Goal: Communication & Community: Answer question/provide support

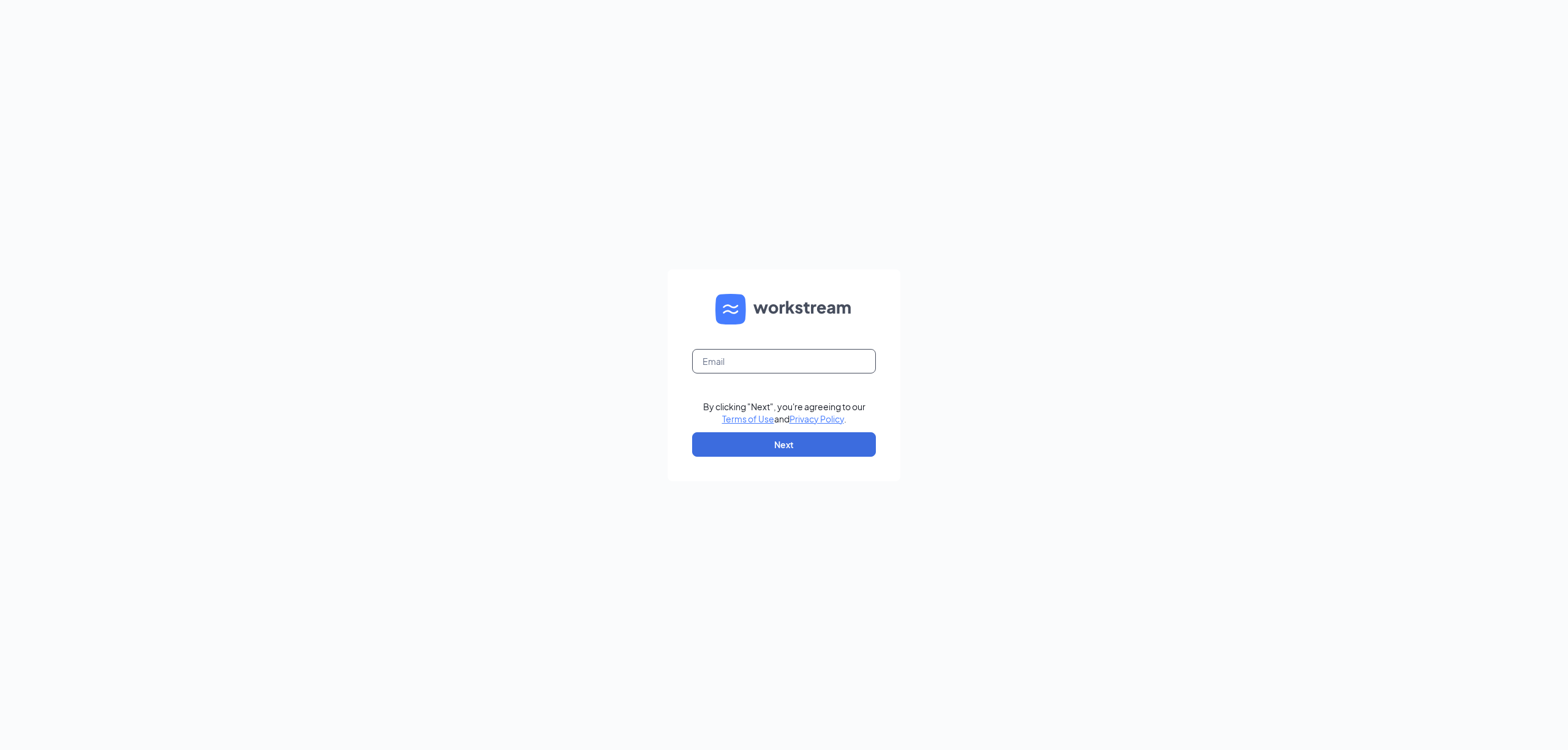
click at [867, 364] on input "text" at bounding box center [784, 361] width 184 height 25
type input "gm0631@vitaligent.com"
click at [849, 451] on button "Next" at bounding box center [784, 445] width 184 height 25
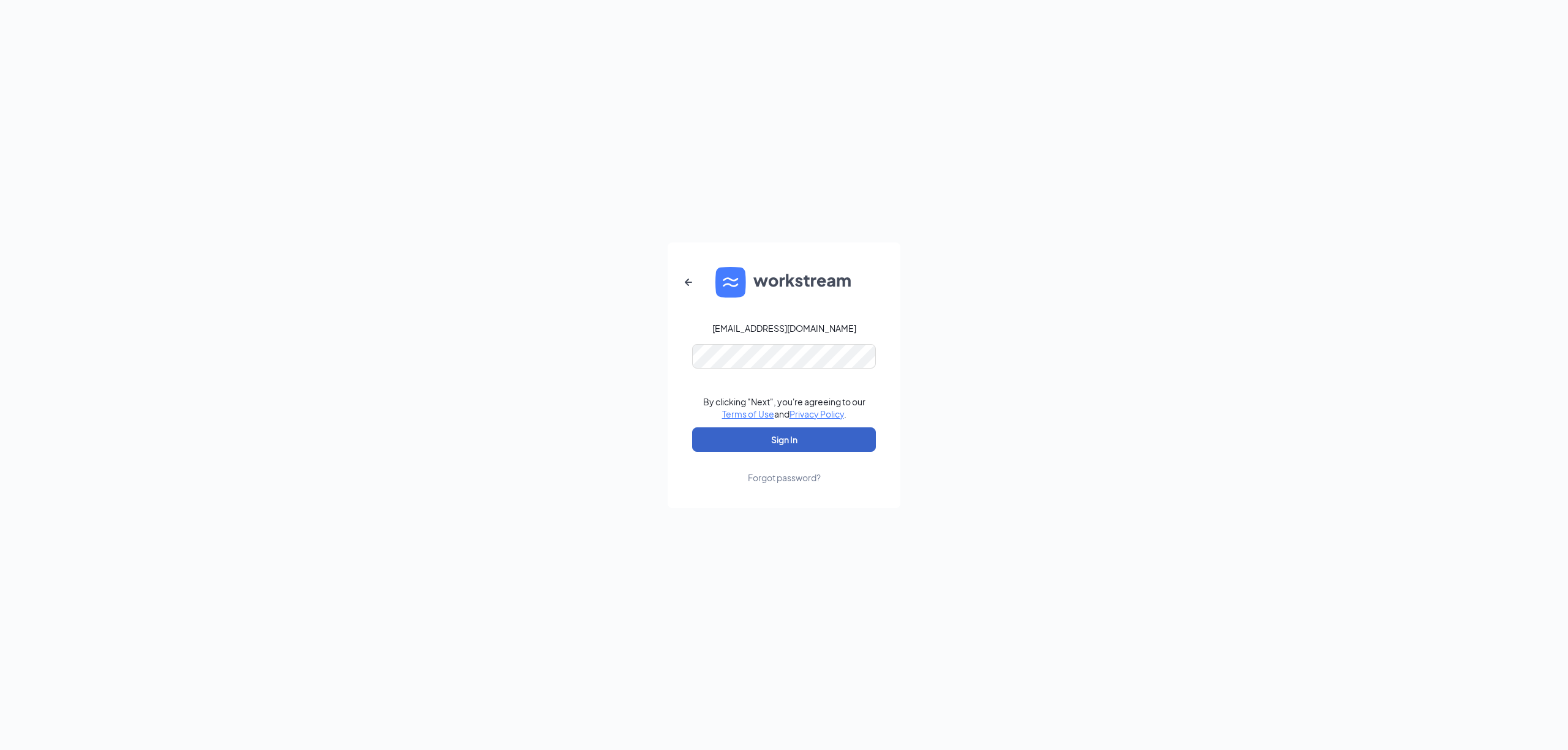
click at [851, 438] on button "Sign In" at bounding box center [784, 440] width 184 height 25
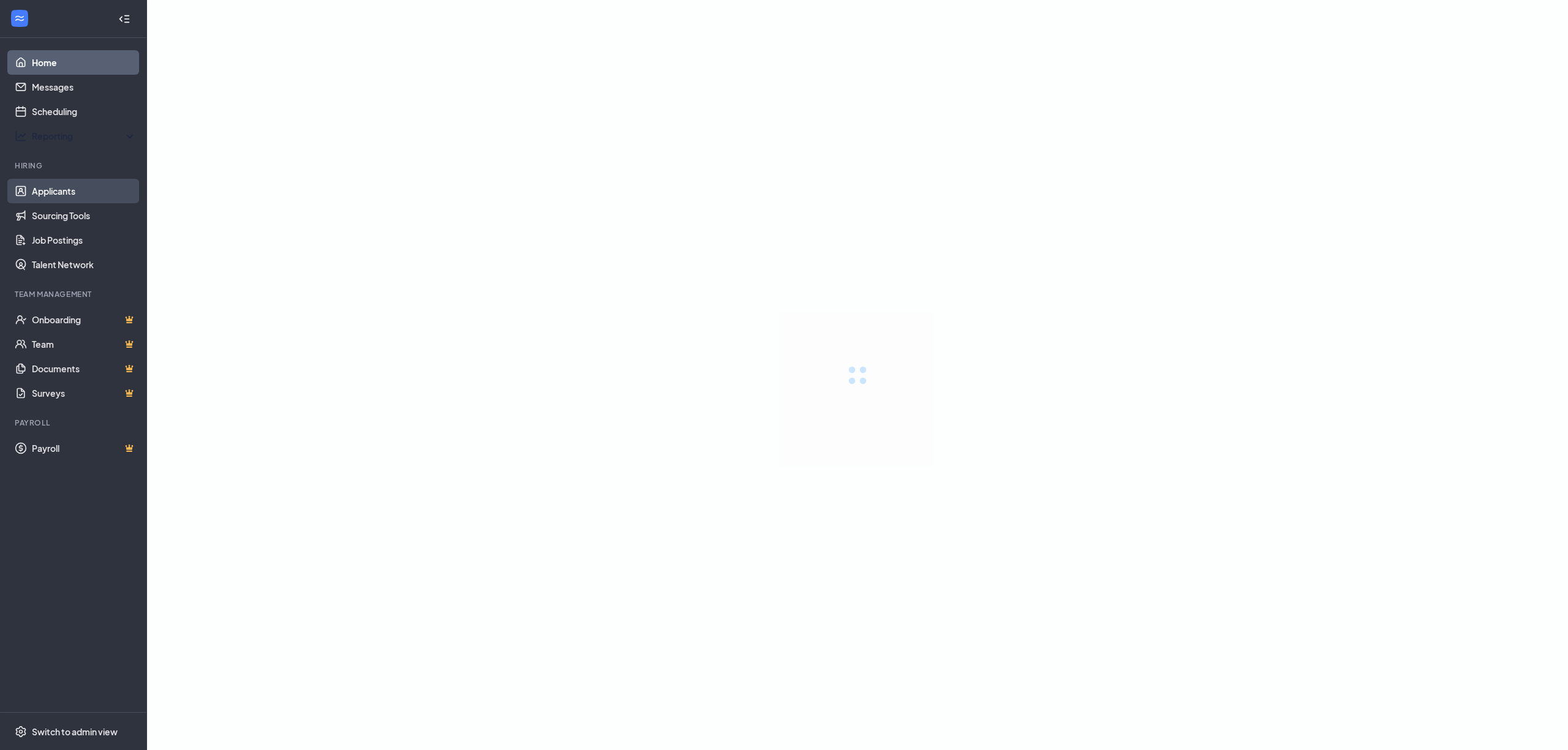
click at [68, 190] on link "Applicants" at bounding box center [84, 191] width 105 height 25
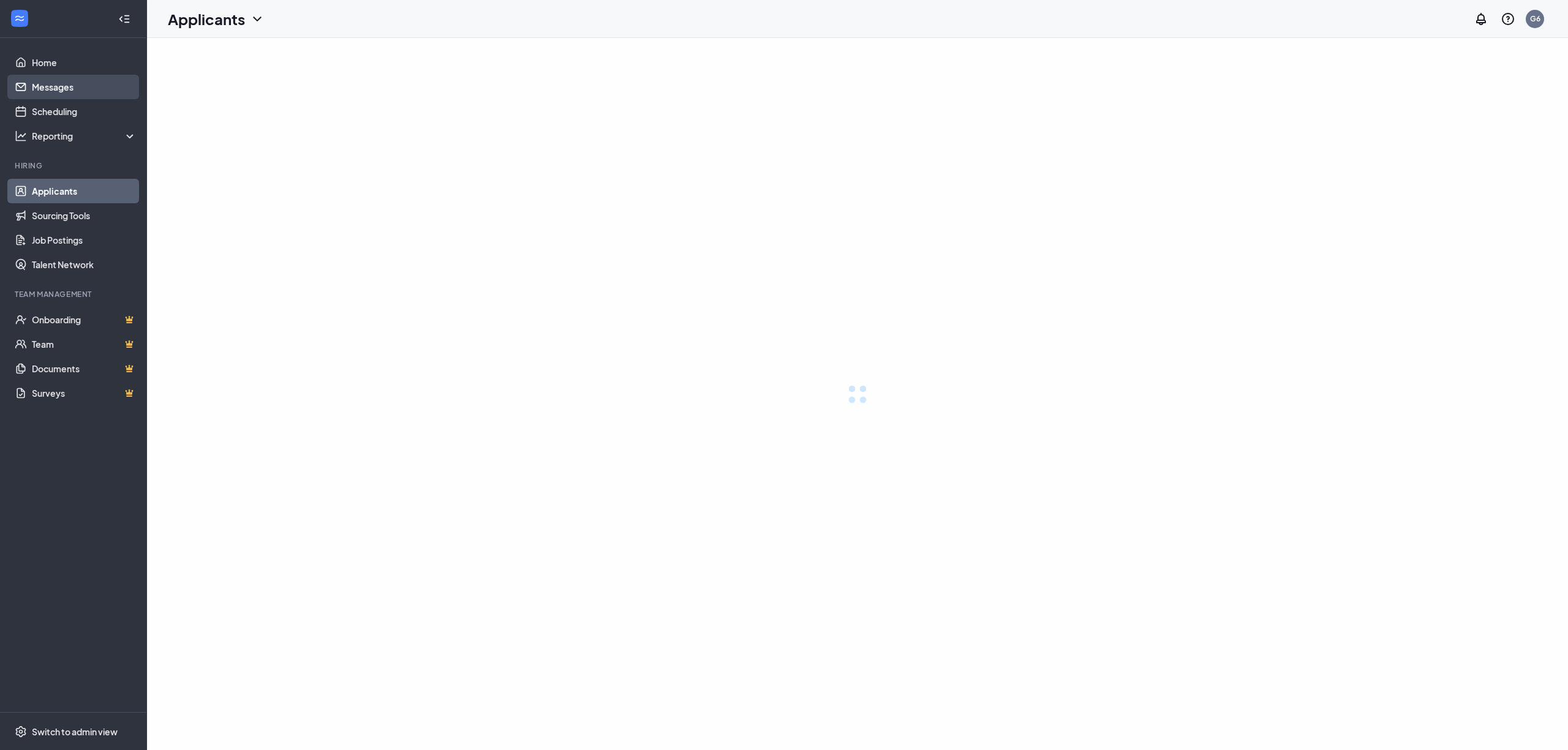
drag, startPoint x: 78, startPoint y: 130, endPoint x: 79, endPoint y: 89, distance: 41.0
click at [79, 89] on link "Messages" at bounding box center [84, 87] width 105 height 25
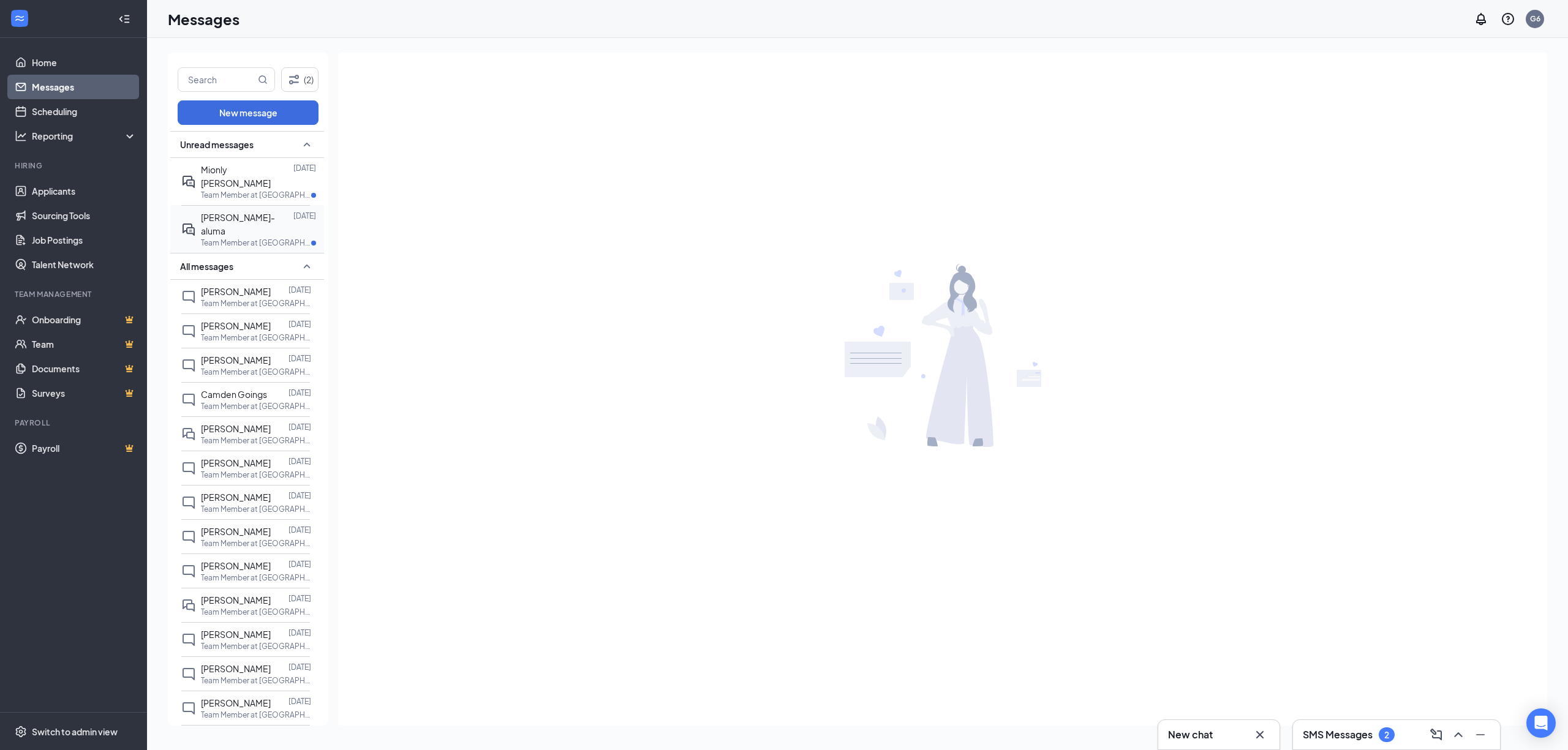
click at [256, 212] on span "Victoria smith-aluma" at bounding box center [238, 224] width 74 height 25
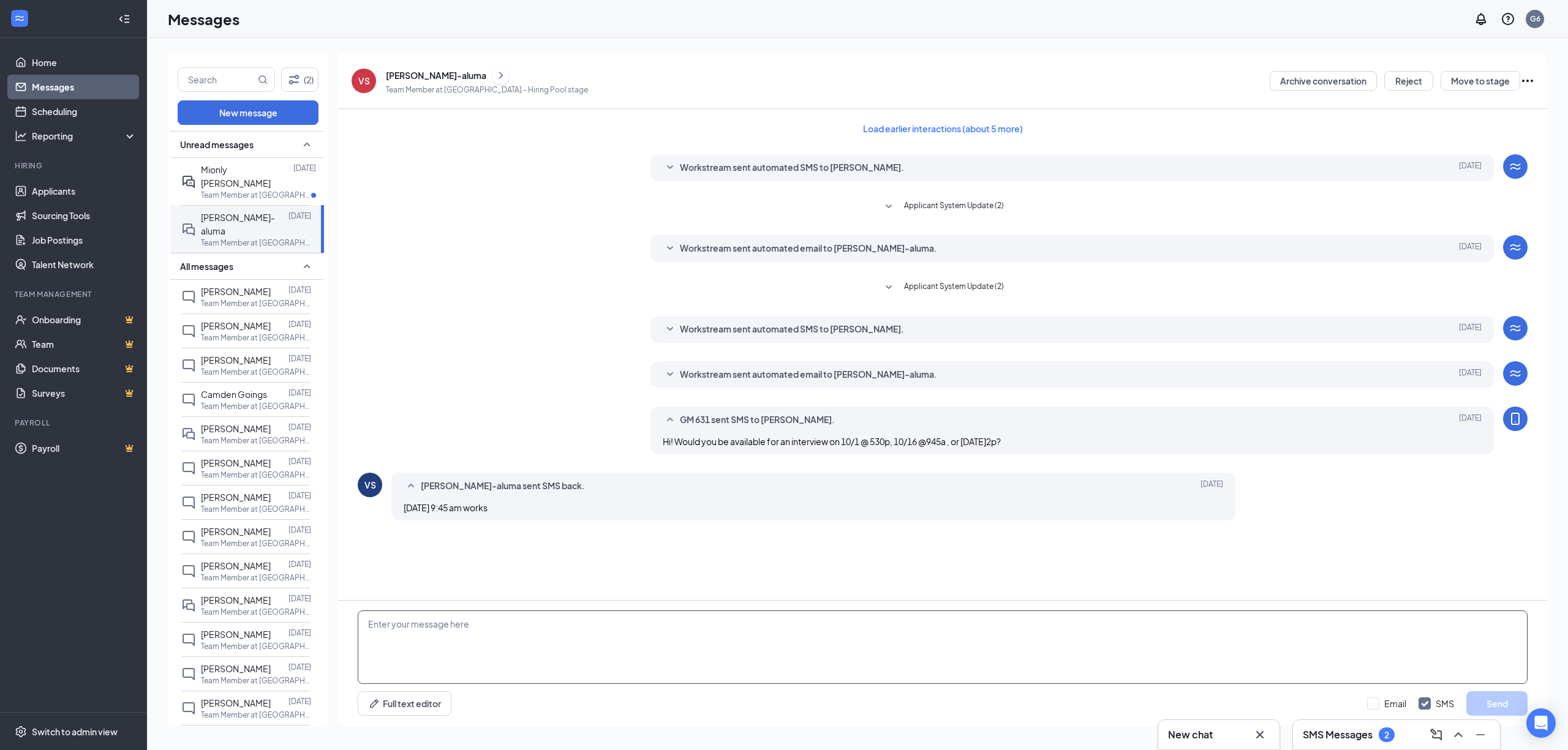
click at [479, 629] on textarea at bounding box center [943, 647] width 1170 height 73
type textarea "Perfect!"
click at [1493, 710] on button "Send" at bounding box center [1497, 704] width 61 height 25
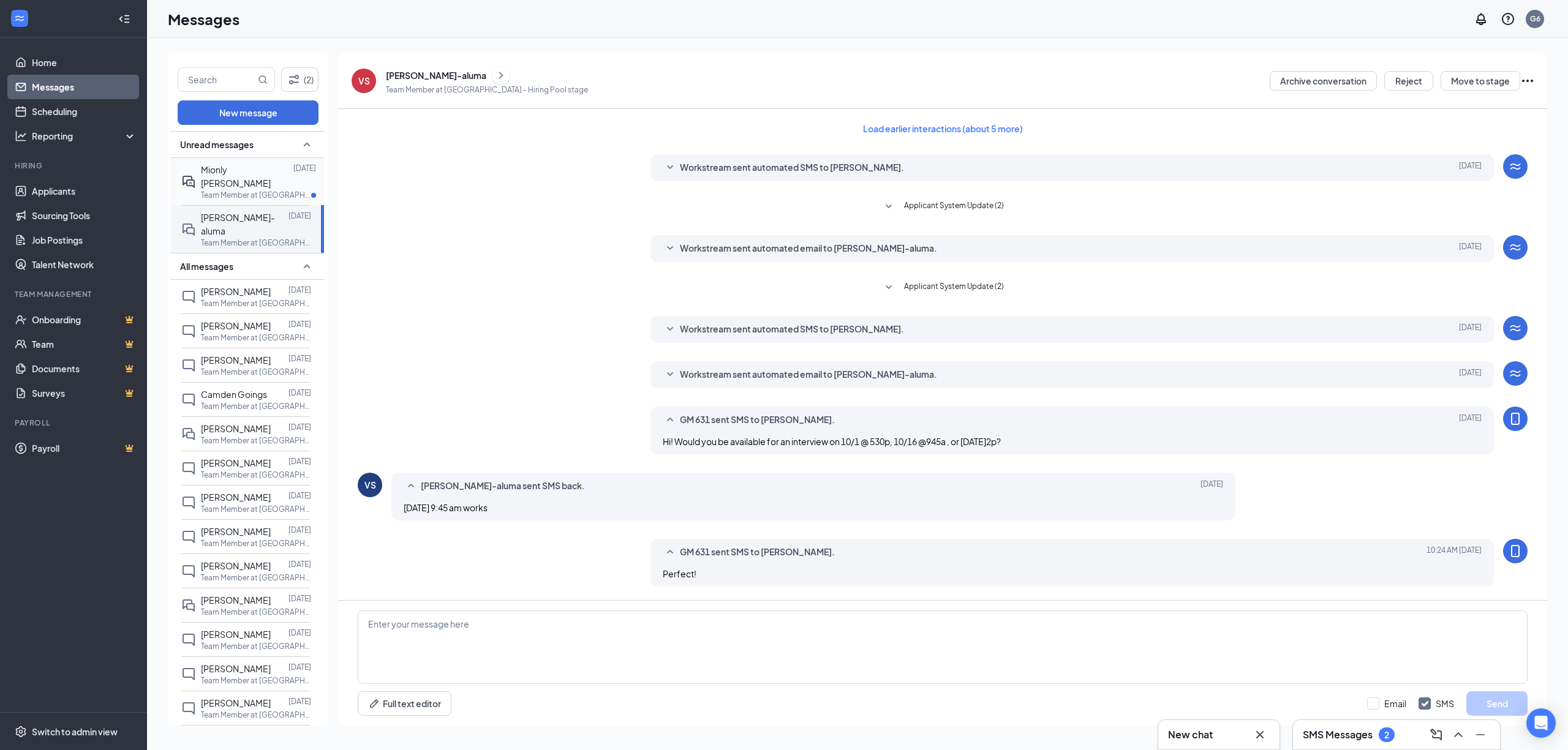
click at [238, 167] on span "Mionly Lenix" at bounding box center [235, 176] width 70 height 25
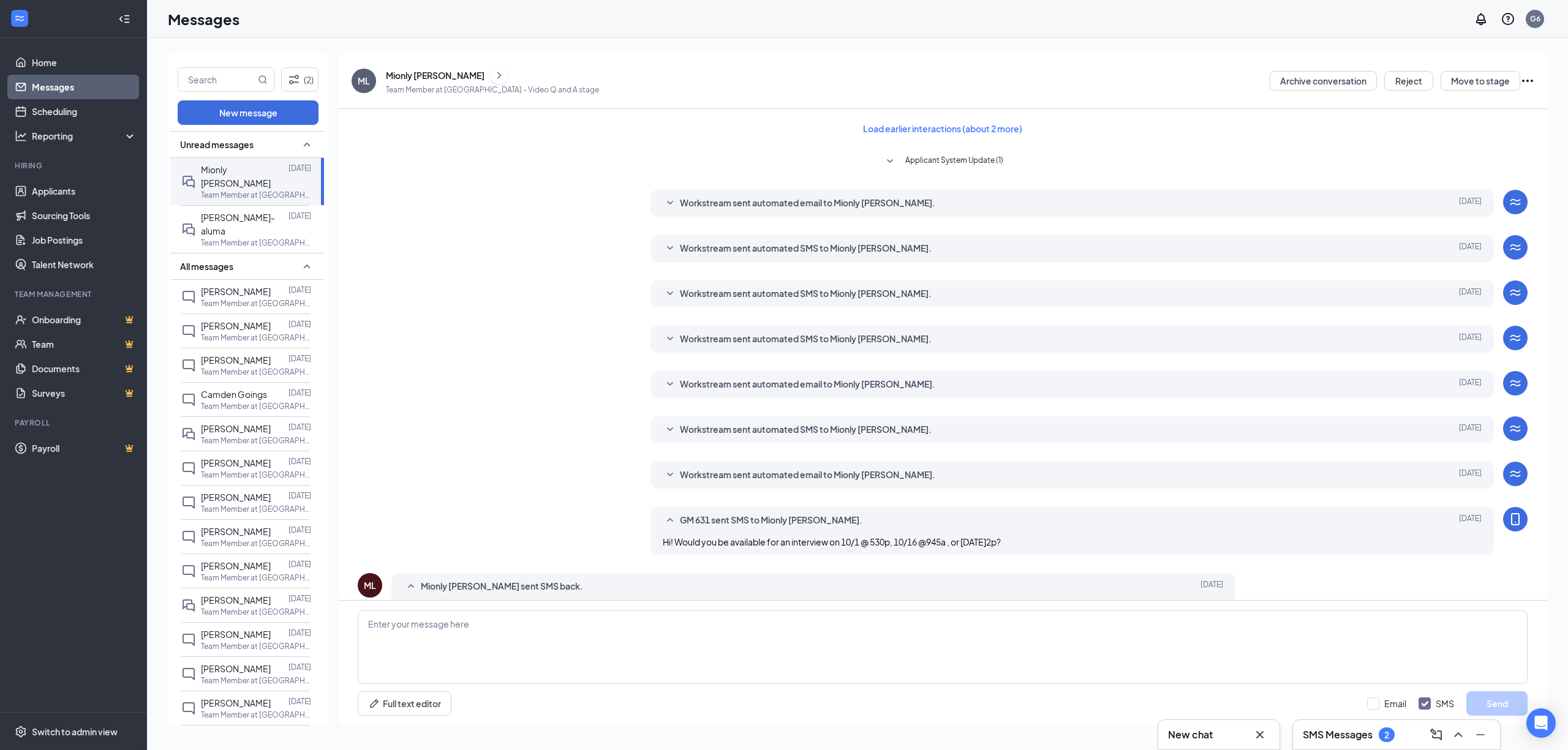
scroll to position [33, 0]
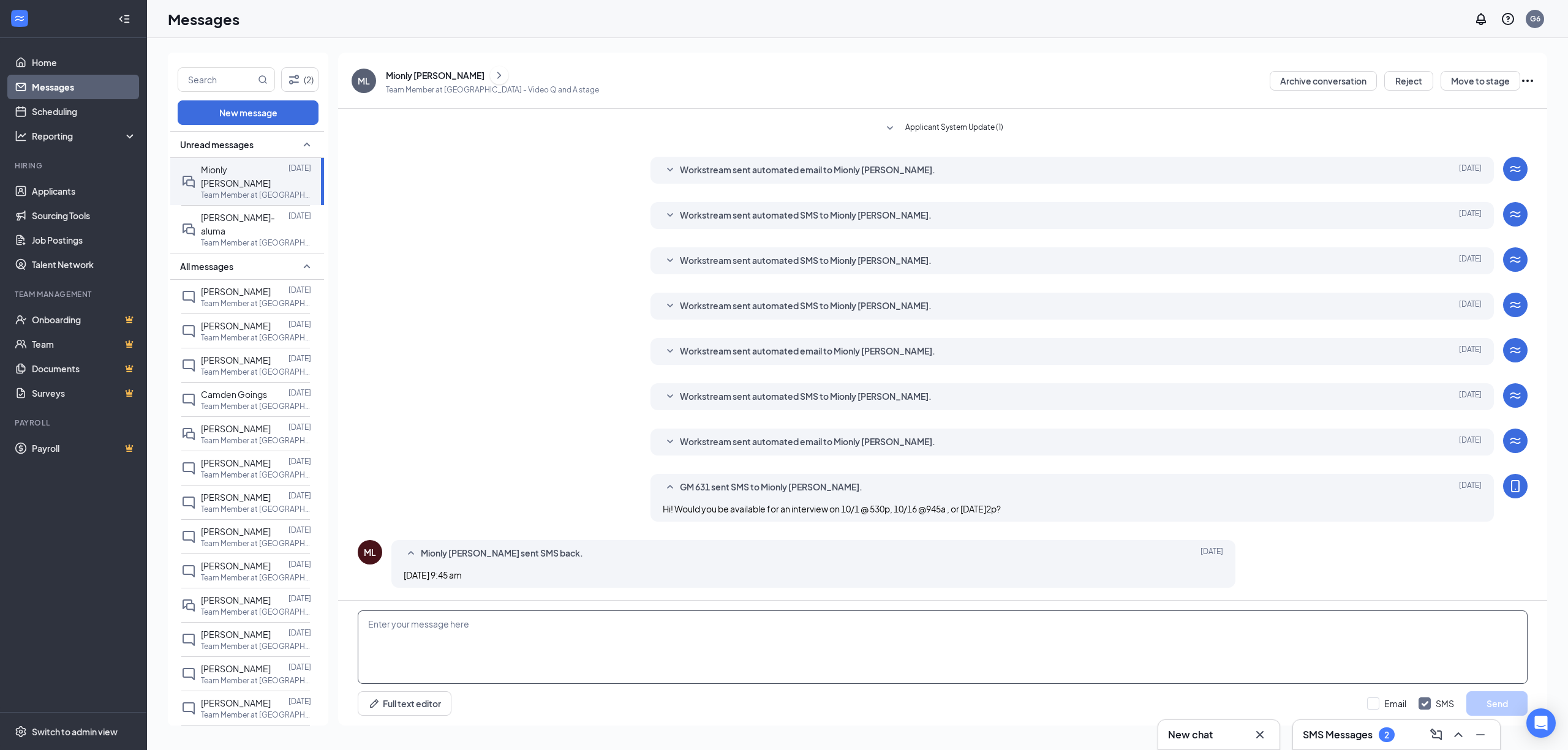
click at [476, 638] on textarea at bounding box center [943, 647] width 1170 height 73
click at [415, 626] on textarea "Unfortunatly that" at bounding box center [943, 647] width 1170 height 73
click at [405, 623] on textarea "Unfortunatly that" at bounding box center [943, 647] width 1170 height 73
click at [452, 619] on textarea "Unfortunately that" at bounding box center [943, 647] width 1170 height 73
type textarea "Unfortunately that slot has been taken. Does 1010 work?"
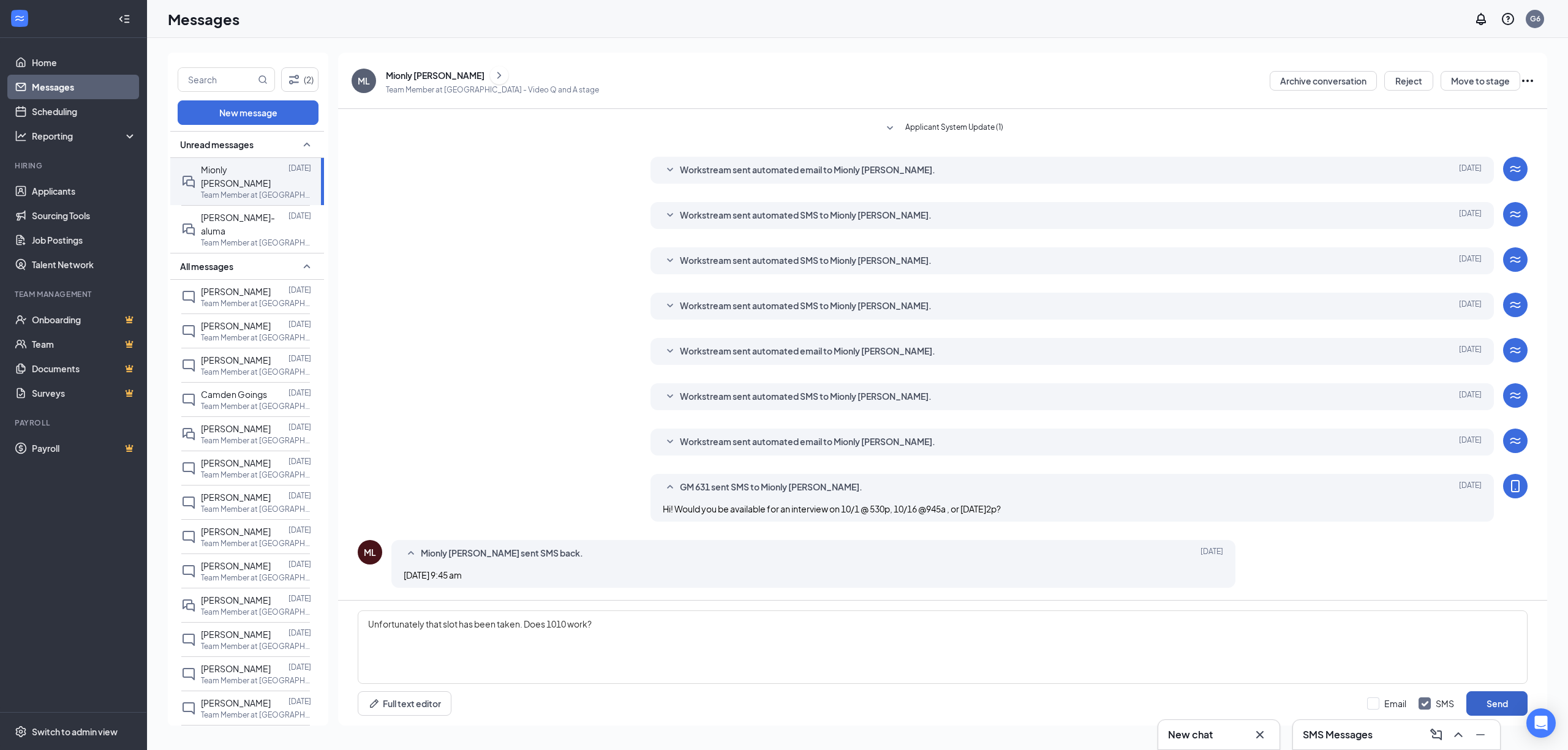
click at [1505, 698] on button "Send" at bounding box center [1497, 704] width 61 height 25
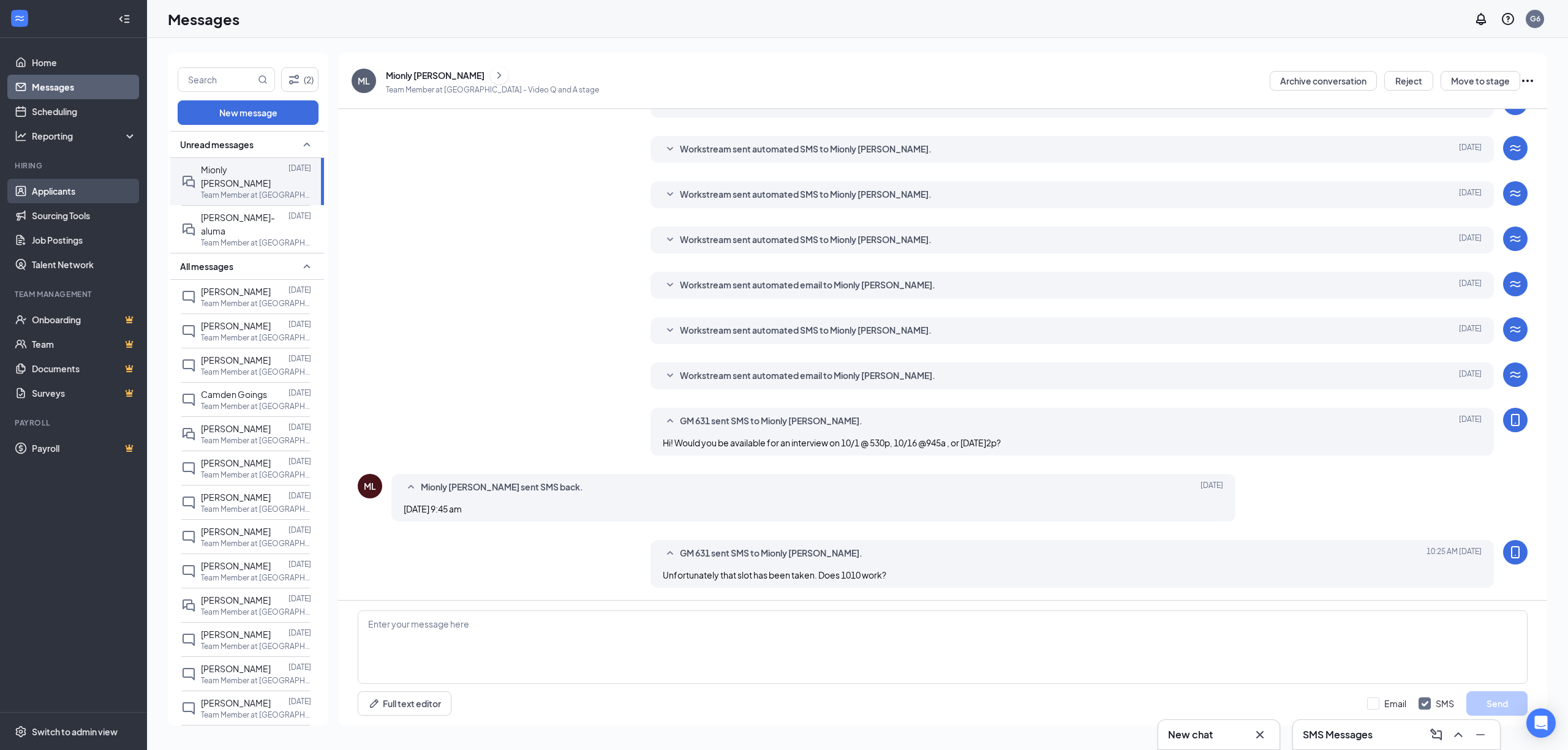
click at [98, 185] on link "Applicants" at bounding box center [84, 191] width 105 height 25
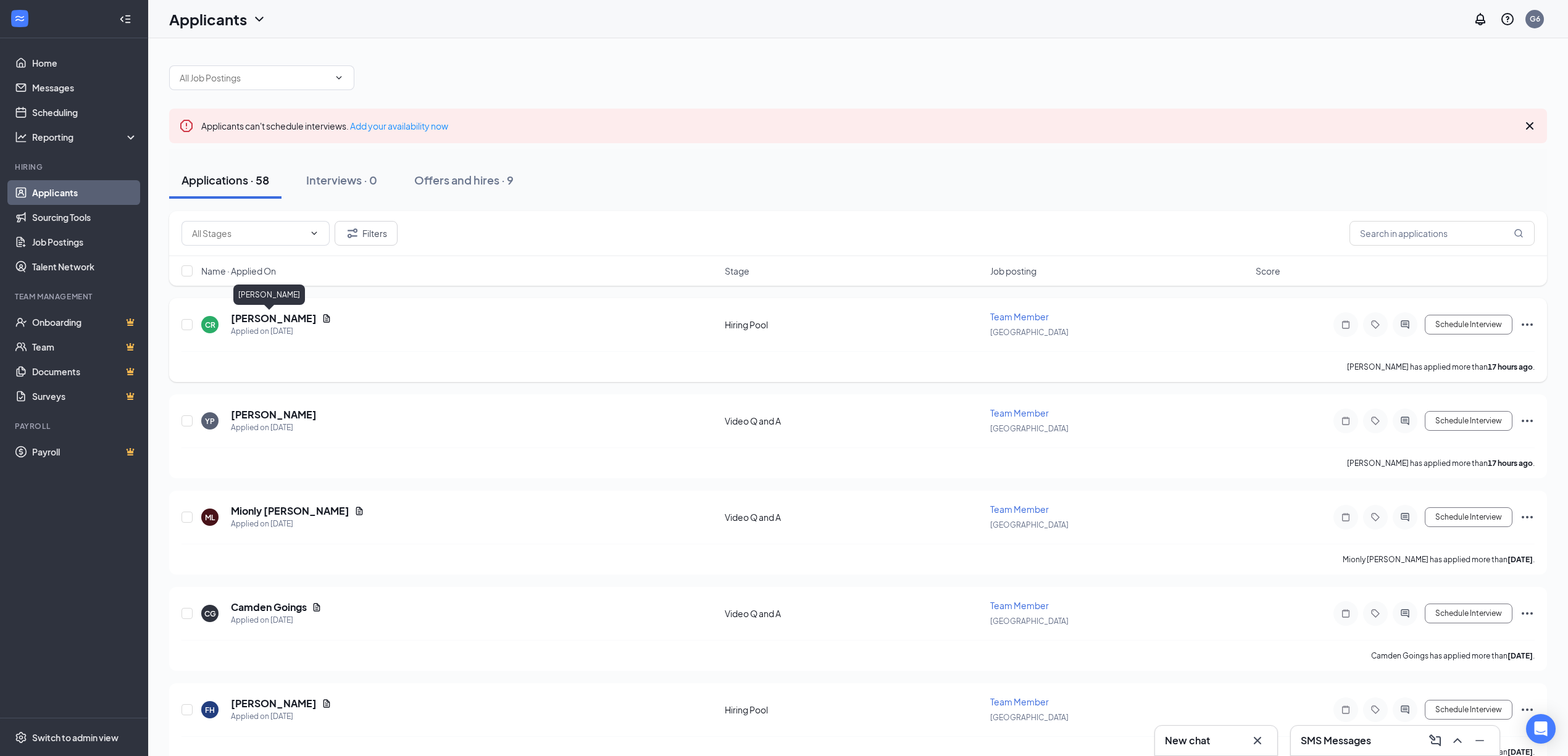
click at [255, 321] on h5 "Cerah Ross" at bounding box center [274, 318] width 86 height 14
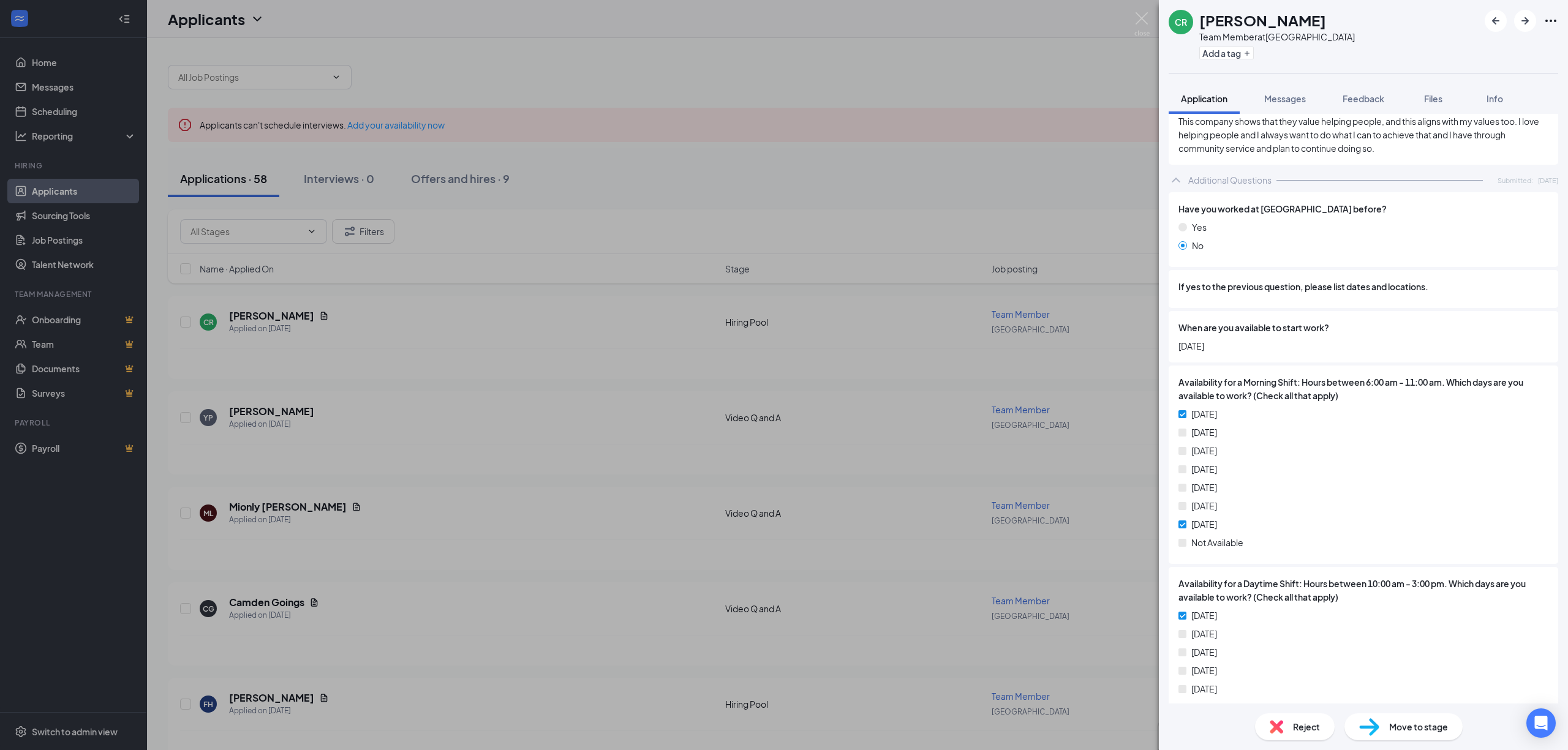
scroll to position [571, 0]
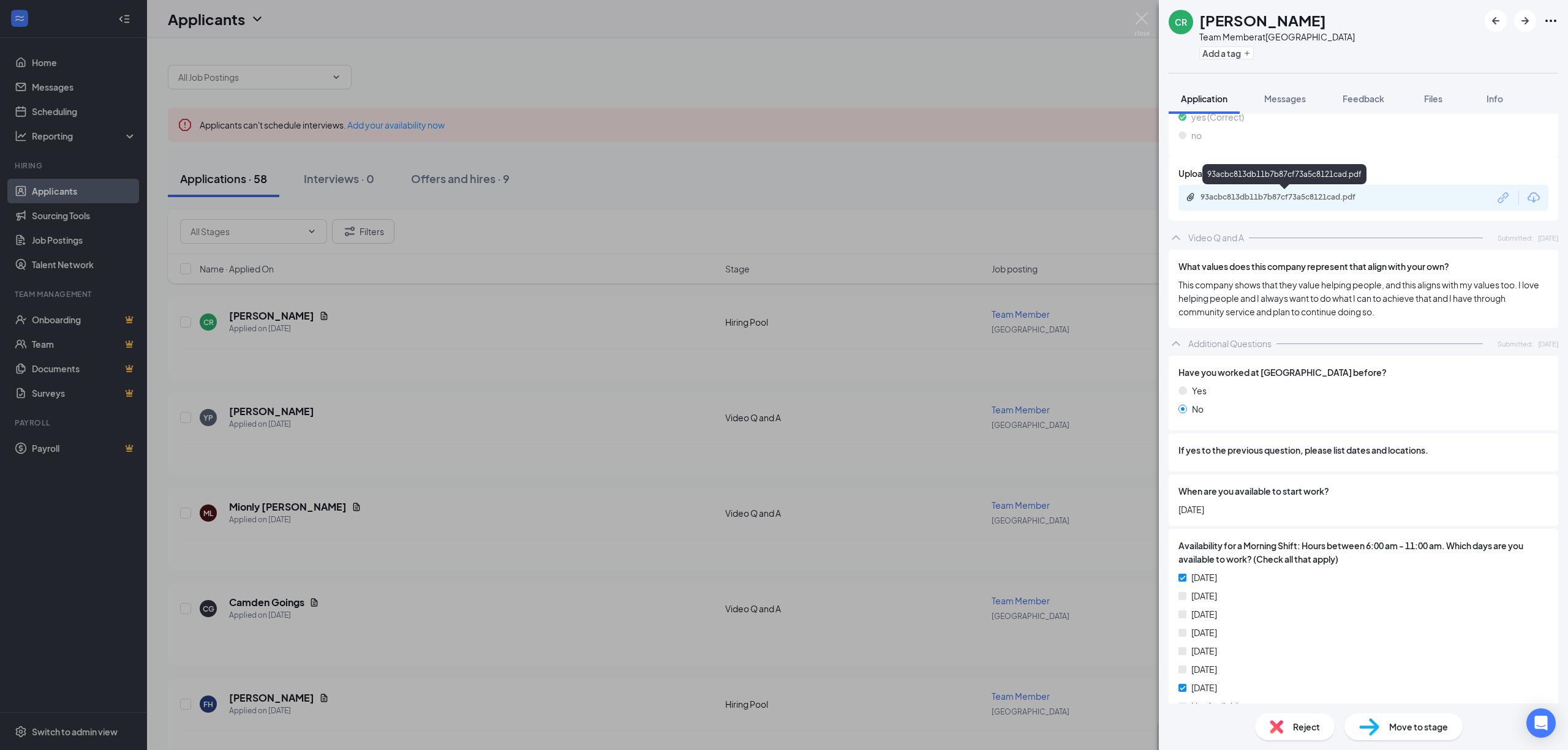
click at [1298, 192] on div "93acbc813db11b7b87cf73a5c8121cad.pdf" at bounding box center [1363, 198] width 370 height 26
click at [1298, 197] on div "93acbc813db11b7b87cf73a5c8121cad.pdf" at bounding box center [1286, 197] width 171 height 10
click at [1067, 243] on div "CR Cerah Ross Team Member at Roseville Galleria Add a tag Application Messages …" at bounding box center [784, 375] width 1568 height 750
click at [288, 449] on div "Yashan Prabhakar has applied more than 17 hours ago ." at bounding box center [857, 459] width 1355 height 31
click at [279, 409] on h5 "Yashan Prabhakar" at bounding box center [272, 411] width 85 height 14
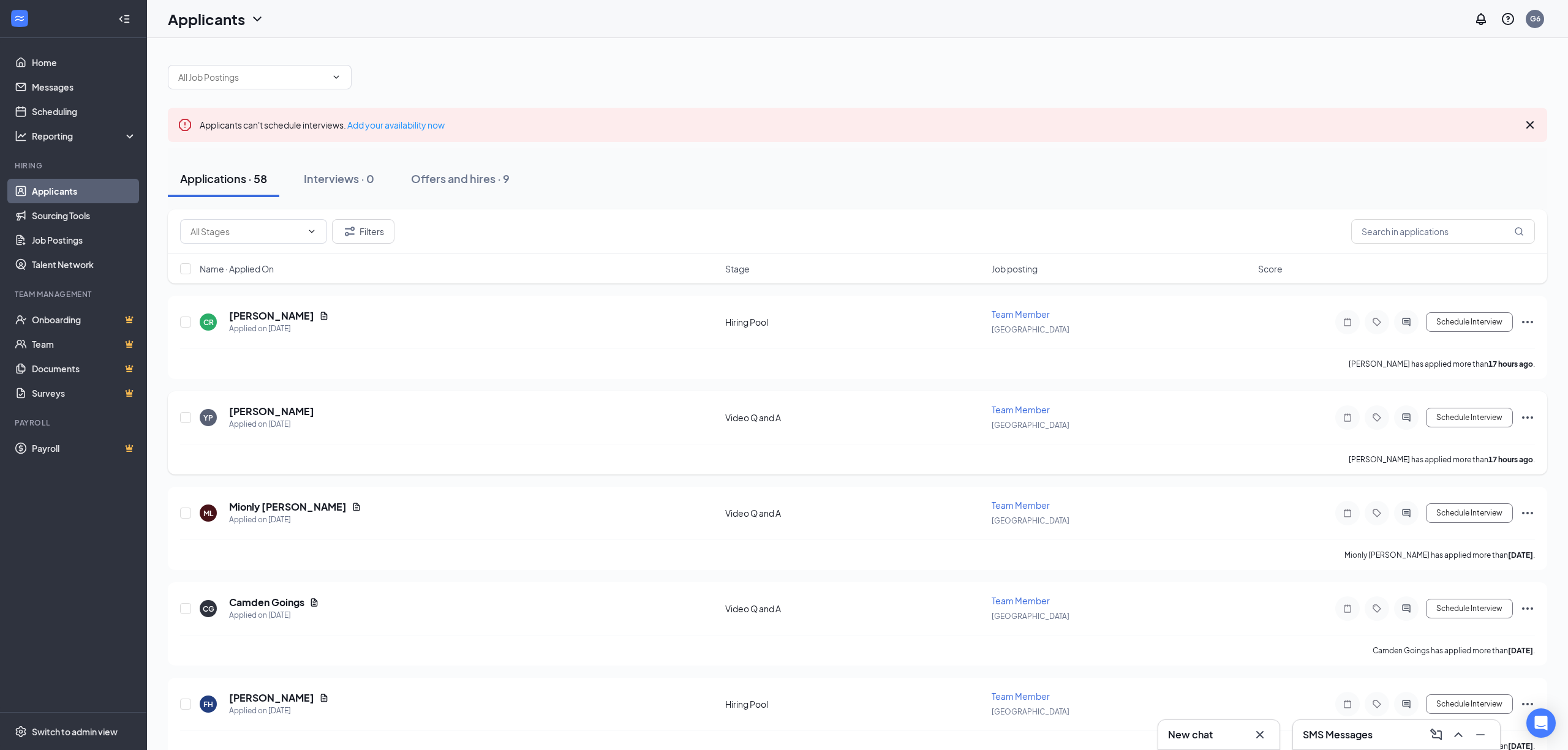
click at [1142, 23] on div "Applicants G6" at bounding box center [858, 19] width 1421 height 38
click at [296, 414] on h5 "Yashan Prabhakar" at bounding box center [272, 411] width 85 height 14
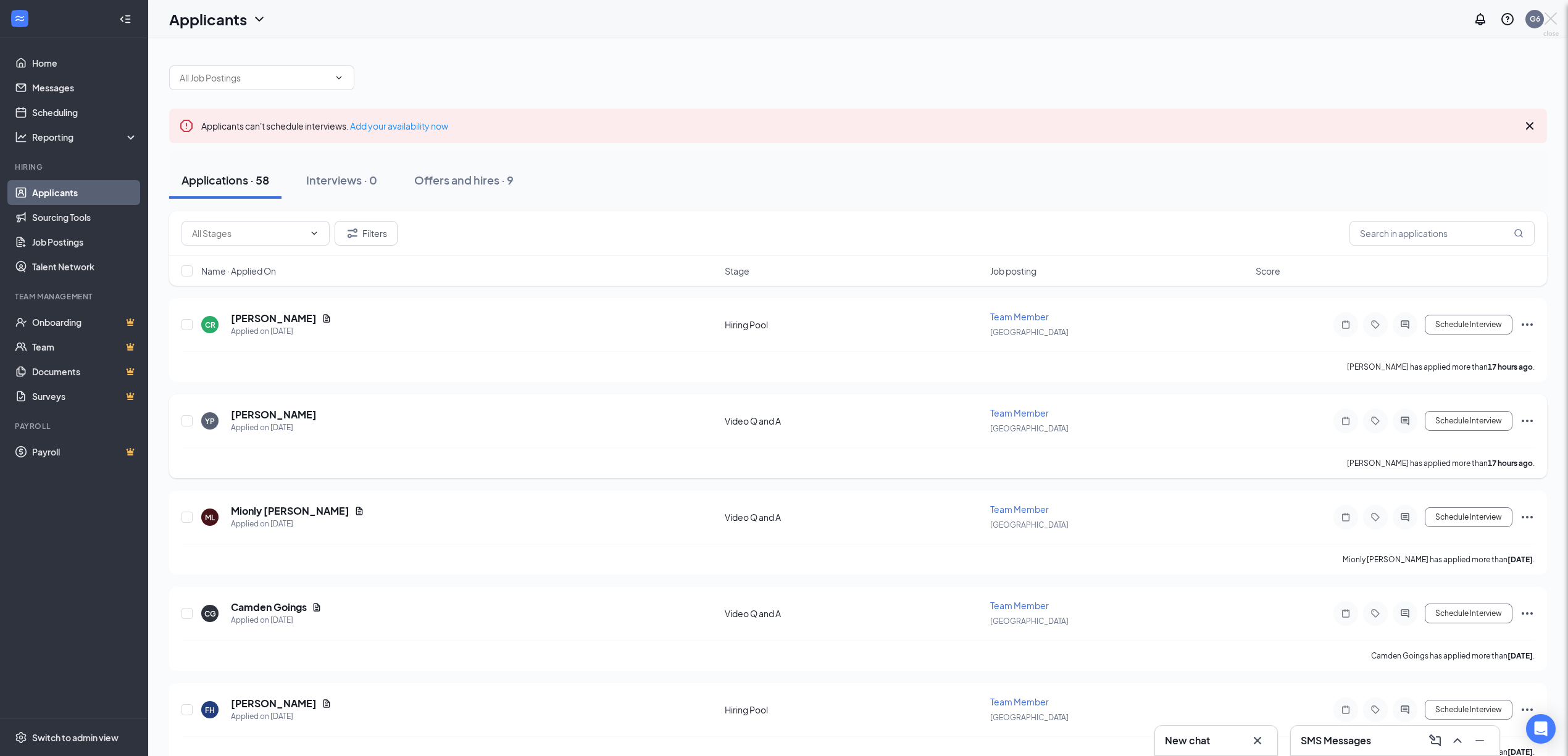
click at [263, 418] on div at bounding box center [784, 378] width 1568 height 756
click at [258, 417] on h5 "Yashan Prabhakar" at bounding box center [274, 415] width 86 height 14
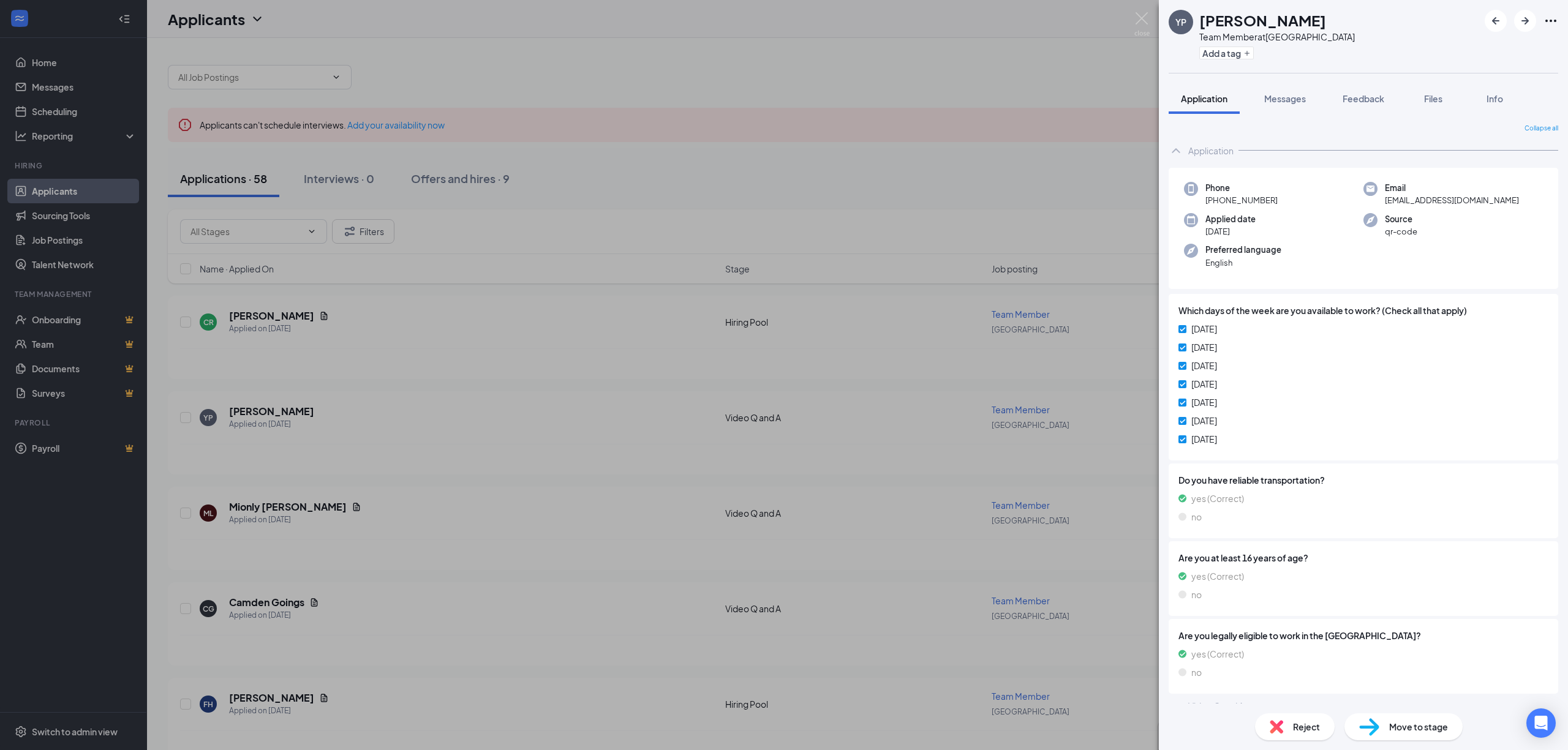
scroll to position [15, 0]
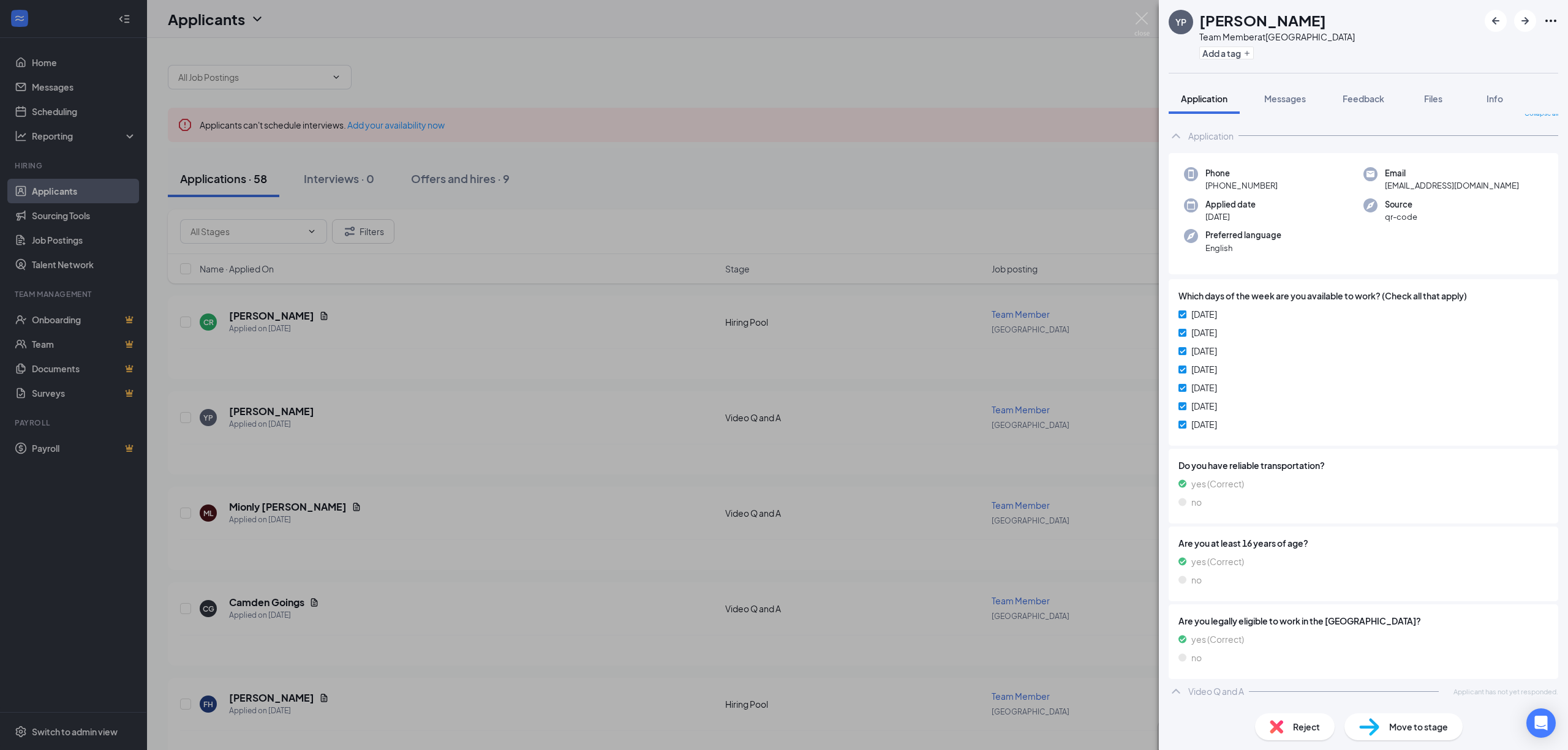
click at [219, 307] on div "YP Yashan Prabhakar Team Member at Roseville Galleria Add a tag Application Mes…" at bounding box center [784, 375] width 1568 height 750
click at [307, 429] on div "Applied on Oct 14" at bounding box center [272, 424] width 85 height 12
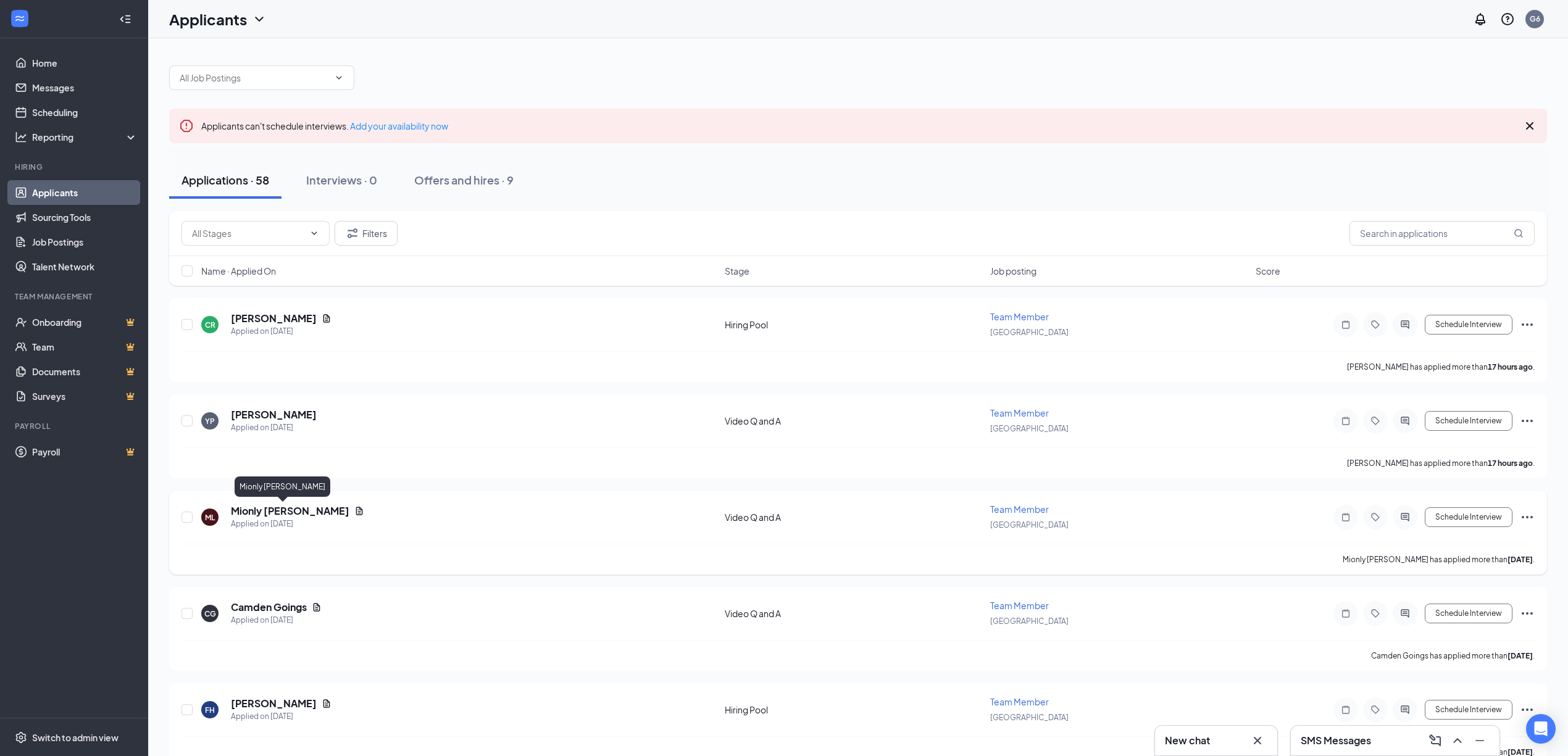
click at [257, 509] on h5 "Mionly Lenix" at bounding box center [290, 511] width 119 height 14
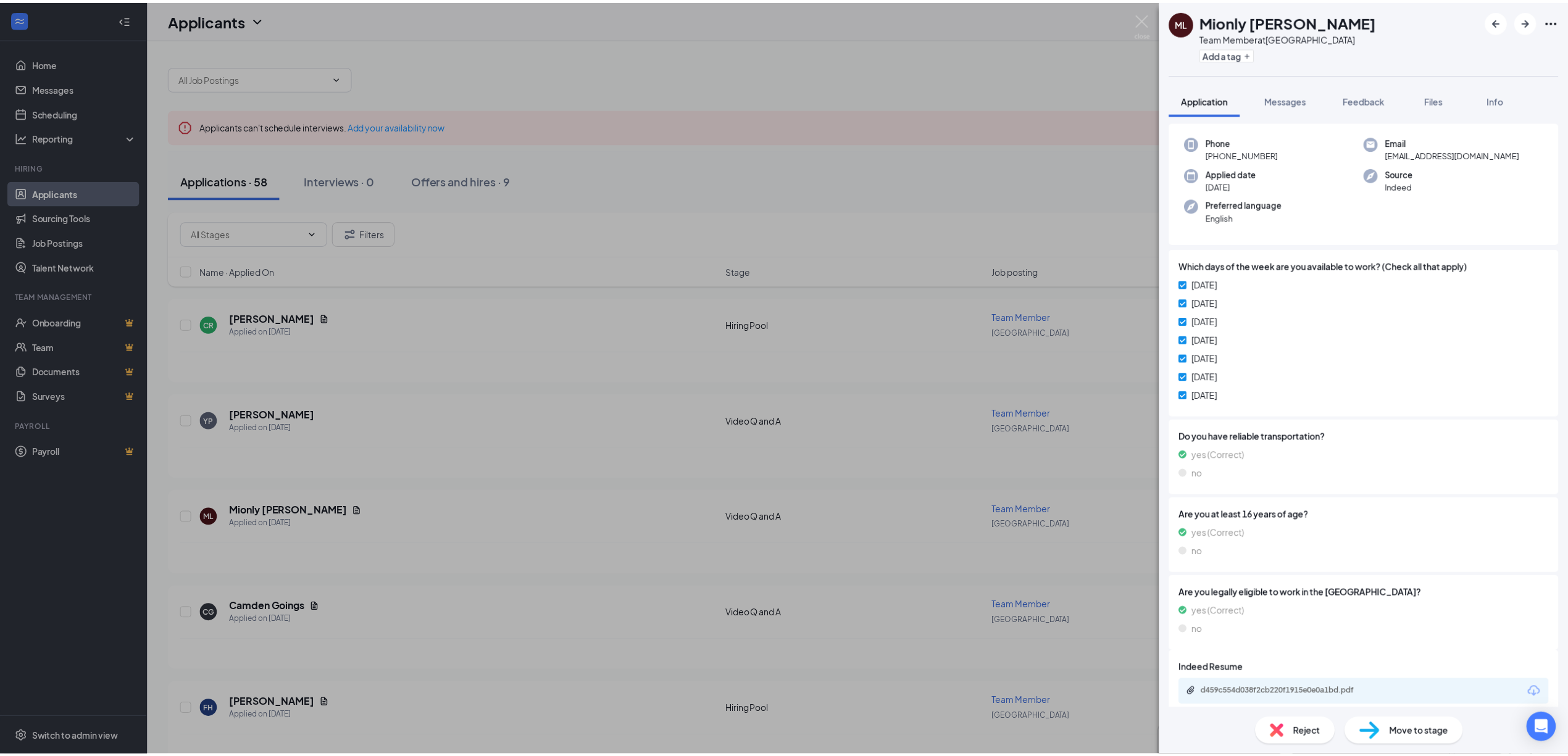
scroll to position [119, 0]
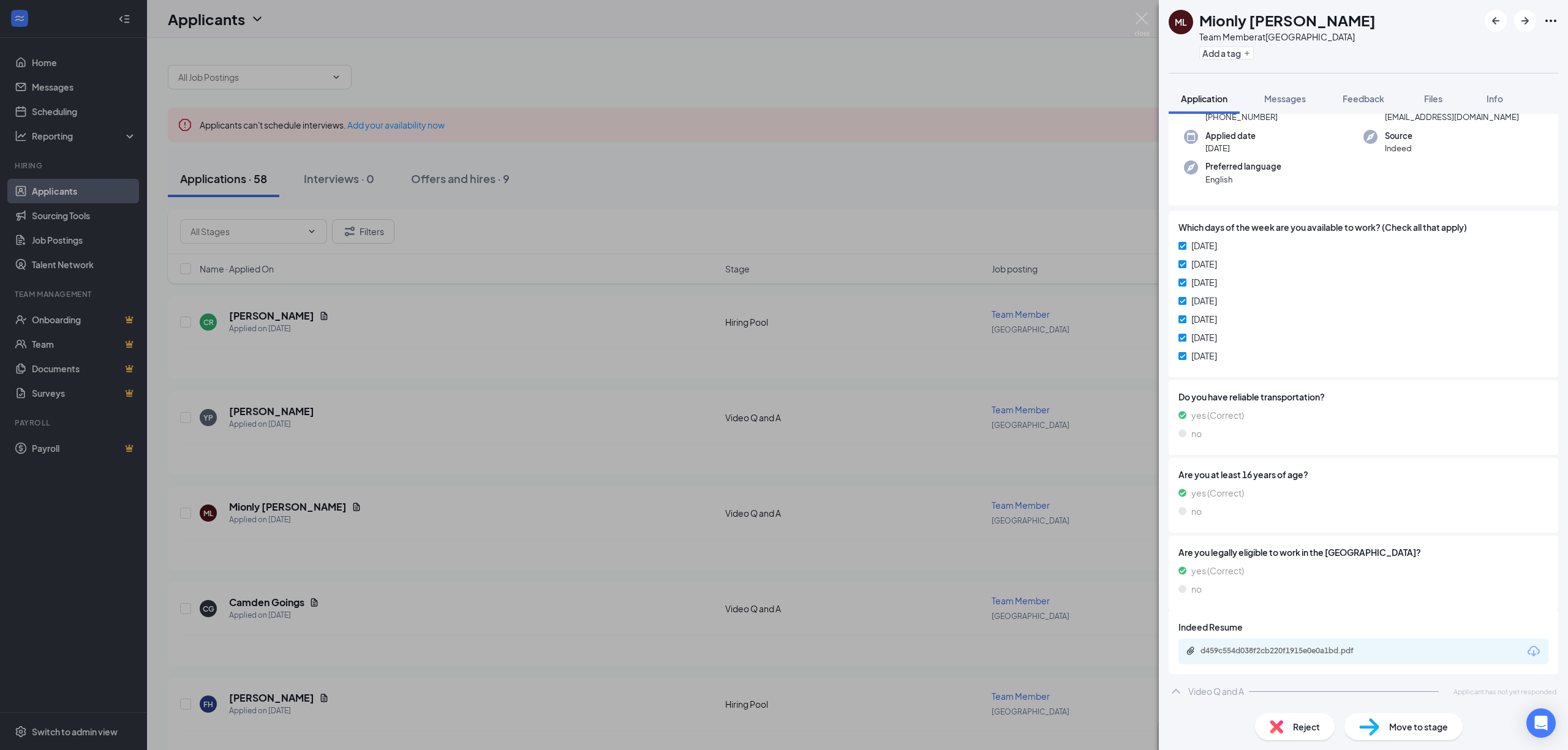
click at [1318, 650] on div "d459c554d038f2cb220f1915e0e0a1bd.pdf" at bounding box center [1286, 651] width 171 height 10
click at [582, 587] on div "ML Mionly Lenix Team Member at Roseville Galleria Add a tag Application Message…" at bounding box center [784, 375] width 1568 height 750
click at [579, 593] on div "CG Camden Goings Applied on Oct 12 Video Q and A Team Member Roseville Galleria…" at bounding box center [857, 624] width 1379 height 83
